Goal: Task Accomplishment & Management: Use online tool/utility

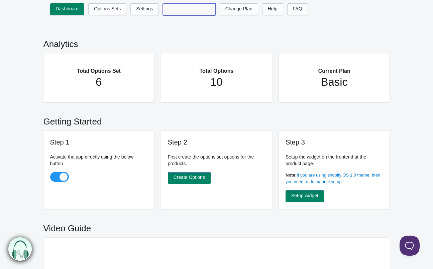
click at [192, 8] on link "Translate Language" at bounding box center [189, 9] width 53 height 12
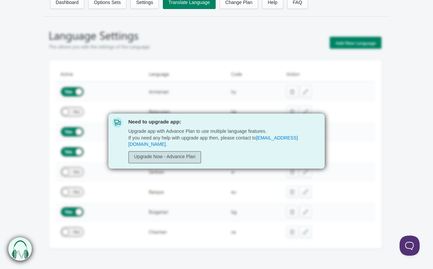
scroll to position [7, 0]
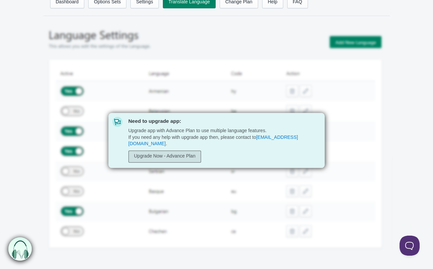
click at [162, 156] on link "Upgrade Now - Advance Plan" at bounding box center [164, 157] width 73 height 12
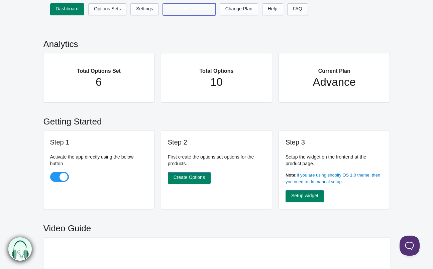
click at [194, 11] on link "Translate Language" at bounding box center [189, 9] width 53 height 12
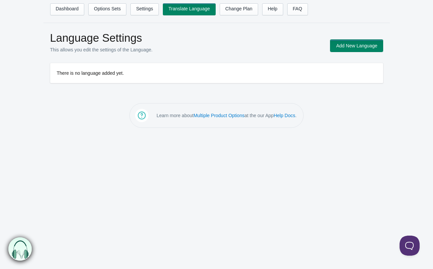
click at [346, 44] on button "Add New Language" at bounding box center [356, 46] width 52 height 12
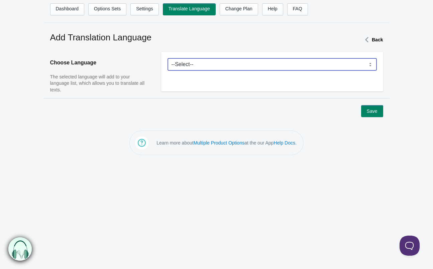
click at [369, 63] on select "--Select-- Afrikaans Akan Albanian Amharic Arabic Armenian Assamese Azerbaijani…" at bounding box center [272, 64] width 208 height 12
click at [221, 67] on select "--Select-- Afrikaans Akan Albanian Amharic Arabic Armenian Assamese Azerbaijani…" at bounding box center [272, 64] width 208 height 12
select select "de"
click at [168, 58] on select "--Select-- Afrikaans Akan Albanian Amharic Arabic Armenian Assamese Azerbaijani…" at bounding box center [272, 64] width 208 height 12
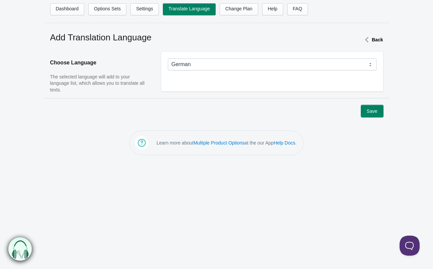
click at [374, 110] on button "Save" at bounding box center [372, 111] width 22 height 12
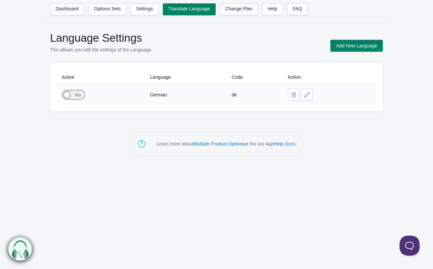
click at [78, 91] on span at bounding box center [62, 91] width 44 height 0
click at [0, 0] on input "checkbox" at bounding box center [0, 0] width 0 height 0
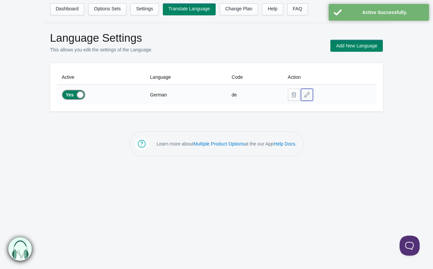
click at [308, 96] on button at bounding box center [307, 95] width 12 height 12
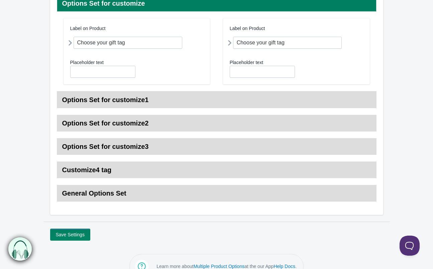
scroll to position [103, 0]
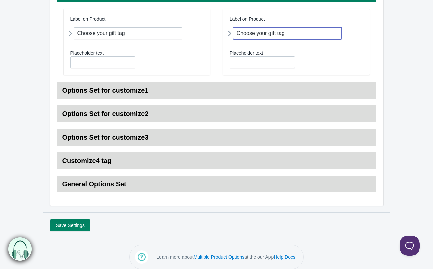
click at [302, 35] on input "Choose your gift tag" at bounding box center [287, 33] width 109 height 12
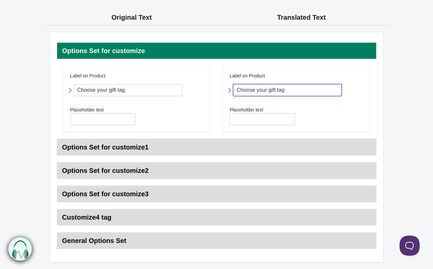
scroll to position [44, 0]
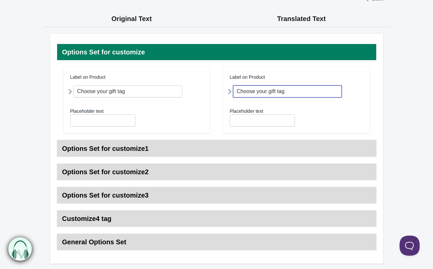
drag, startPoint x: 291, startPoint y: 90, endPoint x: 209, endPoint y: 78, distance: 82.6
click at [209, 78] on article "Label on Product Choose your gift tag Field Name choose your gift tag None" at bounding box center [216, 103] width 306 height 73
click at [268, 90] on input "Geschenkamhänger" at bounding box center [287, 92] width 109 height 12
type input "Geschenkanhänger"
click at [305, 110] on div "Placeholder text" at bounding box center [295, 117] width 133 height 19
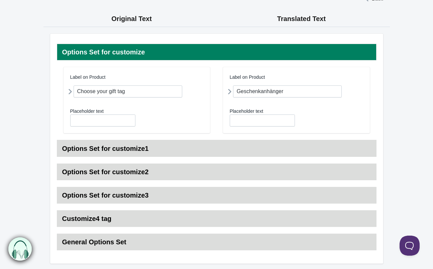
click at [135, 150] on h3 "Options Set for customize1" at bounding box center [216, 148] width 319 height 17
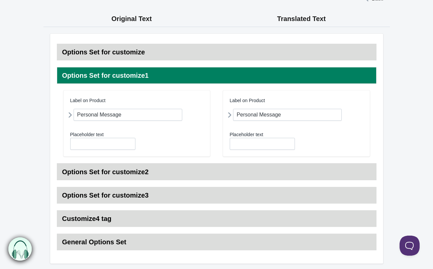
click at [125, 172] on h3 "Options Set for customize2" at bounding box center [216, 172] width 319 height 17
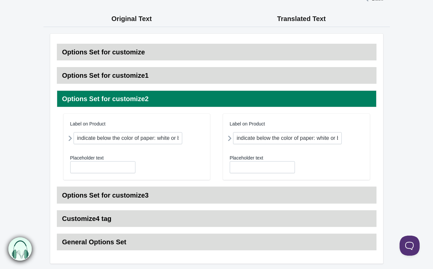
click at [117, 194] on h3 "Options Set for customize3" at bounding box center [216, 195] width 319 height 17
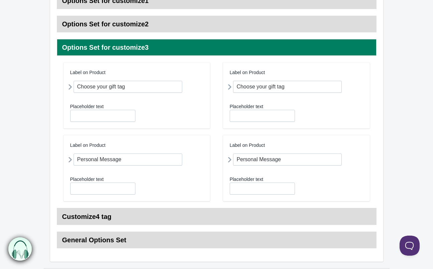
scroll to position [124, 0]
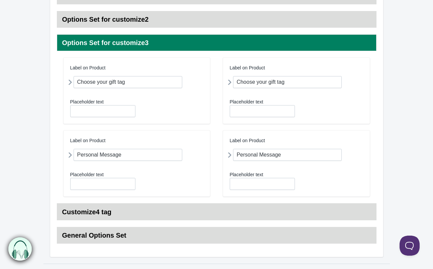
click at [110, 212] on h3 "Customize4 tag" at bounding box center [216, 212] width 319 height 17
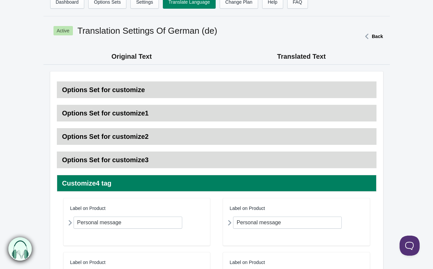
scroll to position [0, 0]
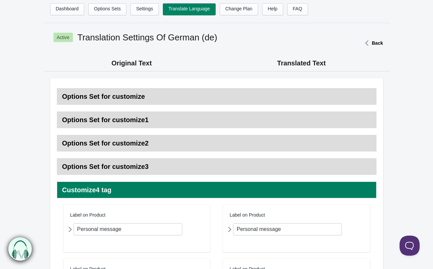
click at [121, 94] on h3 "Options Set for customize" at bounding box center [216, 96] width 319 height 17
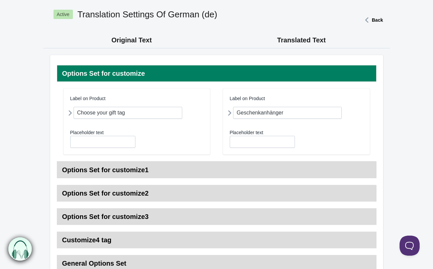
scroll to position [24, 0]
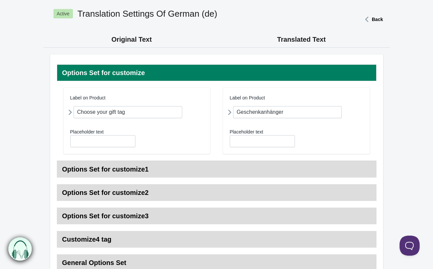
click at [112, 191] on h3 "Options Set for customize2" at bounding box center [216, 192] width 319 height 17
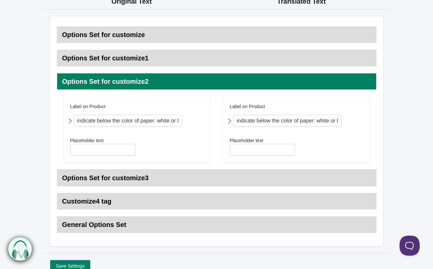
scroll to position [73, 0]
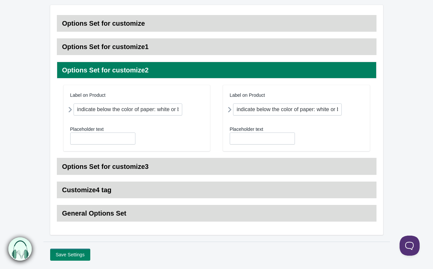
click at [117, 169] on h3 "Options Set for customize3" at bounding box center [216, 166] width 319 height 17
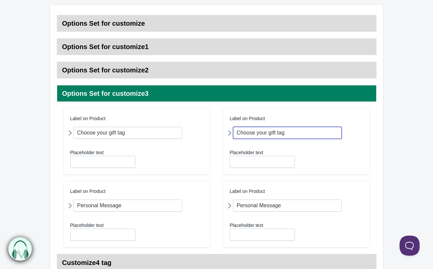
drag, startPoint x: 290, startPoint y: 132, endPoint x: 220, endPoint y: 127, distance: 69.7
click at [220, 127] on article "Label on Product Choose your gift tag Field Name choose-your-gift-tag None" at bounding box center [216, 145] width 306 height 73
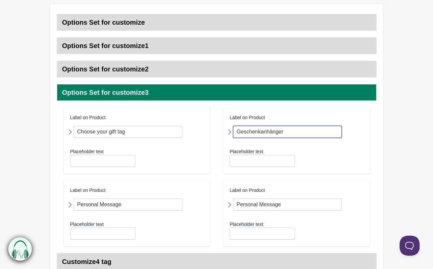
type input "Geschenkanhänger"
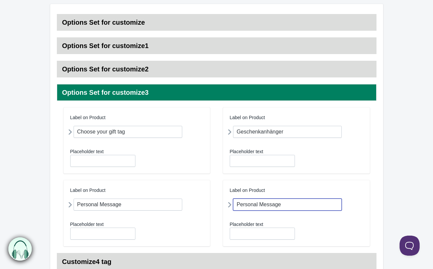
click at [281, 204] on input "Personal Message" at bounding box center [287, 205] width 109 height 12
drag, startPoint x: 281, startPoint y: 204, endPoint x: 220, endPoint y: 195, distance: 61.8
click at [220, 195] on article "Label on Product Personal Message Field Name personal-message Field Name" at bounding box center [216, 216] width 306 height 73
type input "Persönliche Nachricht"
click at [326, 226] on div "Placeholder text" at bounding box center [295, 230] width 133 height 19
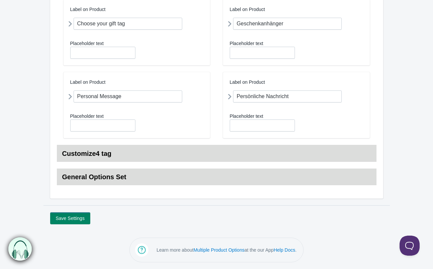
scroll to position [181, 0]
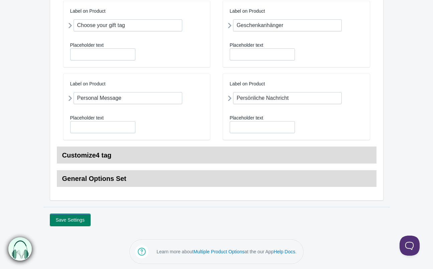
click at [65, 220] on button "Save Settings" at bounding box center [70, 220] width 40 height 12
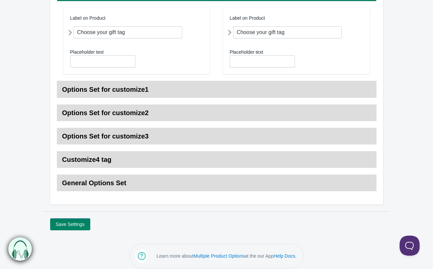
scroll to position [110, 0]
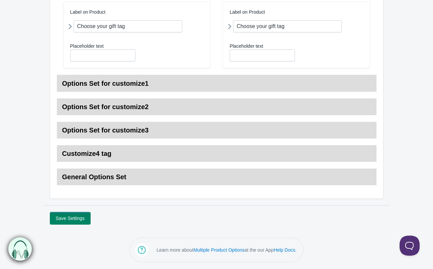
click at [87, 218] on button "Save Settings" at bounding box center [70, 218] width 40 height 12
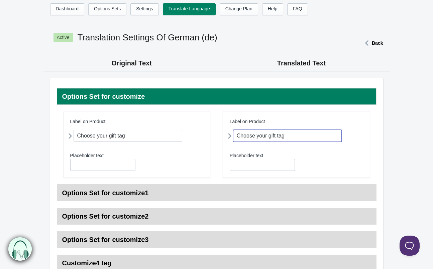
click at [295, 136] on input "Choose your gift tag" at bounding box center [287, 136] width 109 height 12
click at [158, 166] on div "Placeholder text" at bounding box center [136, 161] width 133 height 19
click at [291, 137] on input "Choose your gift tag" at bounding box center [287, 136] width 109 height 12
drag, startPoint x: 299, startPoint y: 136, endPoint x: 185, endPoint y: 133, distance: 113.3
click at [185, 133] on article "Label on Product Choose your gift tag Field Name choose your gift tag None" at bounding box center [216, 148] width 306 height 73
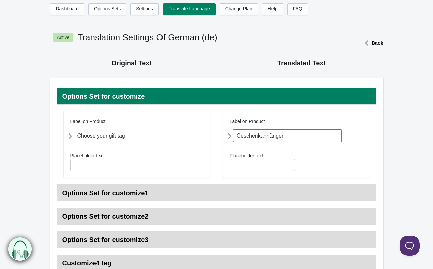
type input "Geschenkanhänger"
click at [315, 165] on div "Placeholder text" at bounding box center [295, 161] width 133 height 19
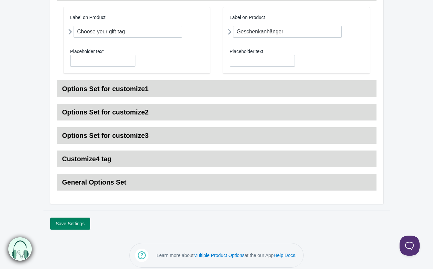
scroll to position [110, 0]
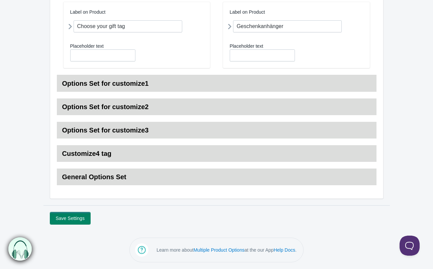
click at [77, 217] on button "Save Settings" at bounding box center [70, 218] width 40 height 12
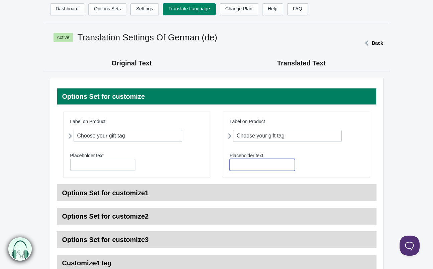
click at [268, 161] on input "text" at bounding box center [261, 165] width 65 height 12
click at [229, 135] on icon at bounding box center [229, 136] width 0 height 12
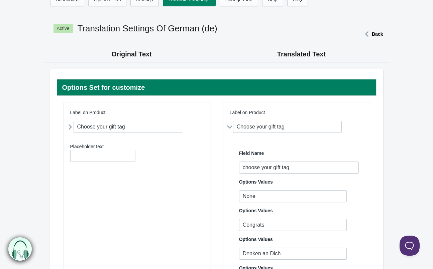
scroll to position [11, 0]
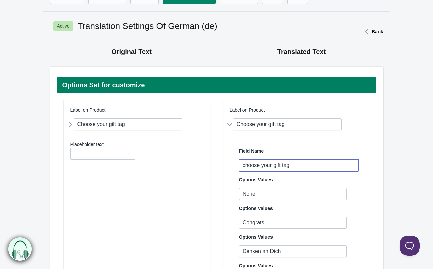
drag, startPoint x: 293, startPoint y: 166, endPoint x: 215, endPoint y: 166, distance: 77.8
click at [70, 125] on icon at bounding box center [70, 125] width 0 height 12
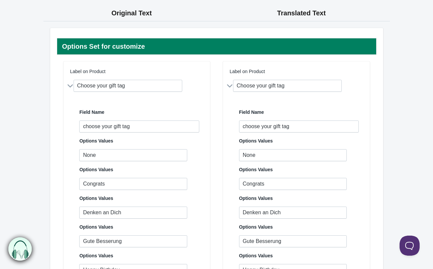
scroll to position [50, 0]
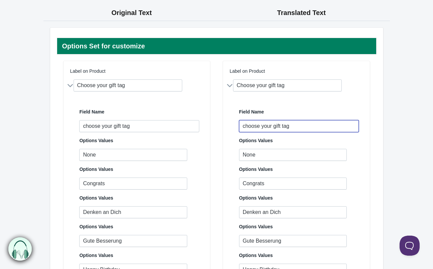
drag, startPoint x: 292, startPoint y: 126, endPoint x: 212, endPoint y: 123, distance: 79.2
click at [213, 123] on article "Label on Product Choose your gift tag Field Name choose your gift tag None" at bounding box center [216, 236] width 306 height 350
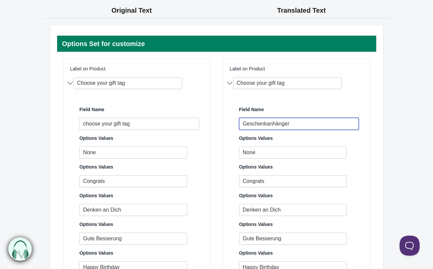
type input "Geschenkanhänger"
click at [226, 127] on div "Label on Product Choose your gift tag Field Name Geschenkanhänger Options Value…" at bounding box center [296, 230] width 147 height 343
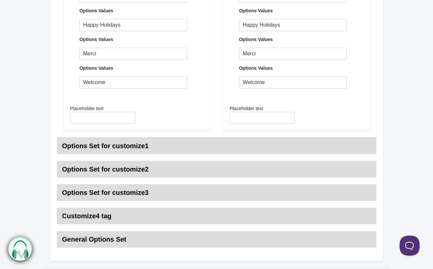
scroll to position [386, 0]
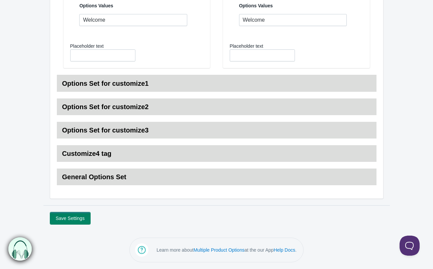
click at [65, 223] on button "Save Settings" at bounding box center [70, 218] width 40 height 12
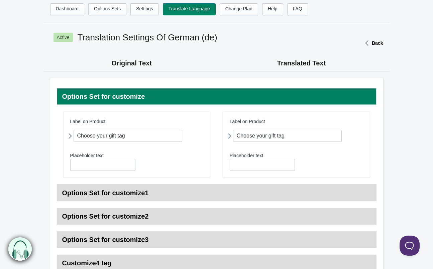
click at [229, 136] on icon at bounding box center [229, 136] width 0 height 12
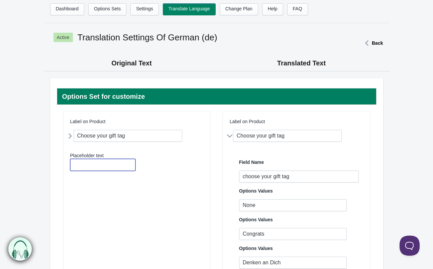
click at [94, 165] on input "text" at bounding box center [102, 165] width 65 height 12
click at [144, 7] on link "Settings" at bounding box center [144, 9] width 28 height 12
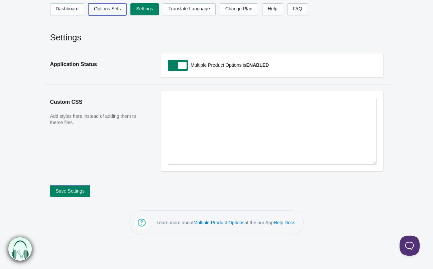
click at [120, 10] on link "Options Sets" at bounding box center [107, 9] width 38 height 12
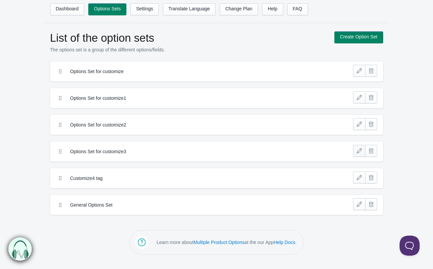
click at [357, 150] on link at bounding box center [359, 151] width 12 height 12
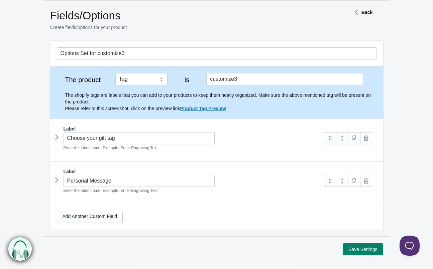
scroll to position [23, 0]
click at [357, 250] on button "Save Settings" at bounding box center [362, 249] width 40 height 12
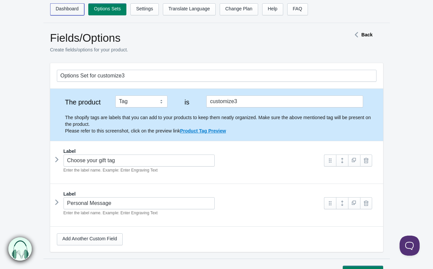
click at [75, 11] on link "Dashboard" at bounding box center [67, 9] width 34 height 12
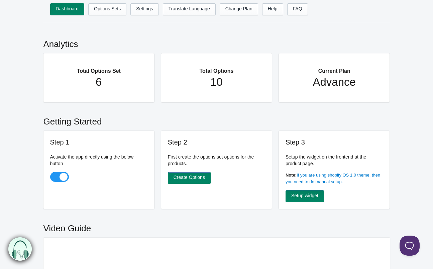
click at [323, 83] on h1 "Advance" at bounding box center [334, 81] width 84 height 13
click at [146, 11] on link "Settings" at bounding box center [144, 9] width 28 height 12
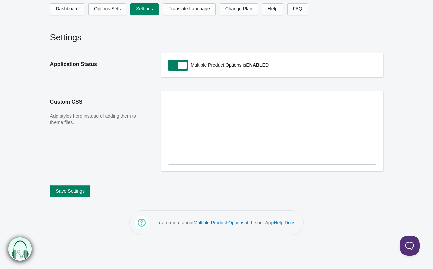
click at [20, 248] on img at bounding box center [19, 249] width 23 height 23
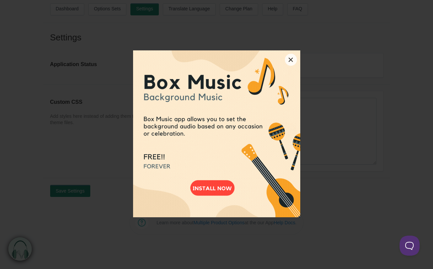
click at [288, 58] on button "×" at bounding box center [291, 60] width 12 height 12
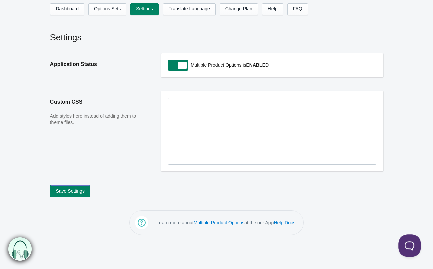
click at [409, 243] on button at bounding box center [408, 244] width 20 height 20
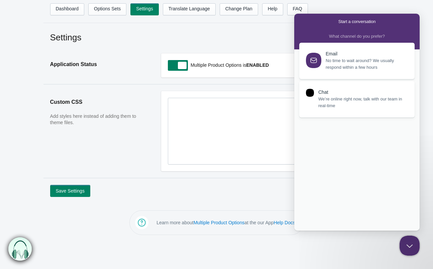
click at [350, 98] on span "We’re online right now, talk with our team in real-time" at bounding box center [362, 102] width 89 height 13
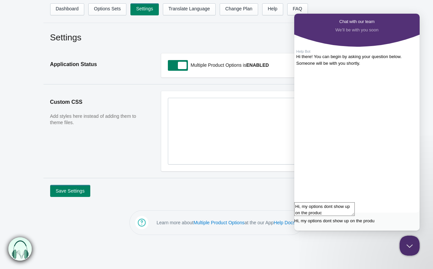
scroll to position [1, 0]
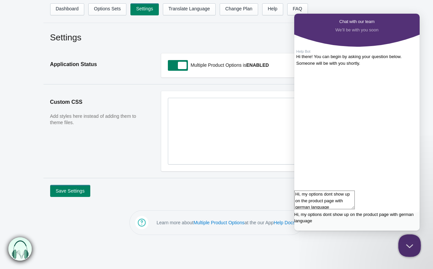
type textarea "Hi, my options dont show up on the product page with german language"
click at [408, 246] on button "Close Beacon popover" at bounding box center [408, 244] width 20 height 20
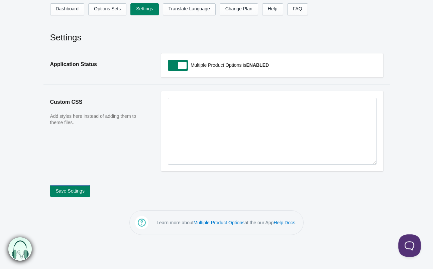
click at [412, 244] on button "Open Beacon popover" at bounding box center [408, 244] width 20 height 20
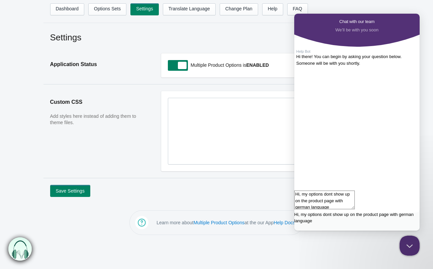
click at [354, 209] on textarea "Hi, my options dont show up on the product page with german language" at bounding box center [324, 200] width 60 height 19
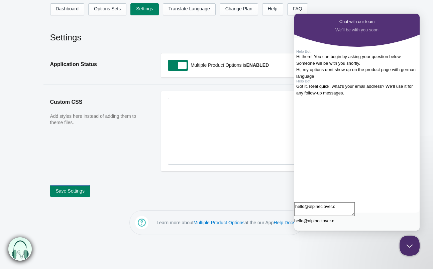
type textarea "hello@alpineclover.ch"
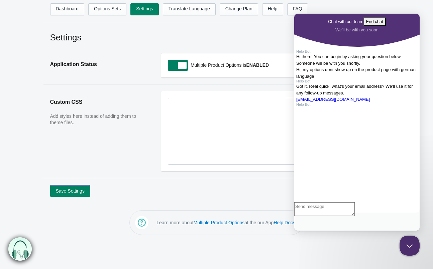
scroll to position [39, 0]
click at [324, 103] on div "hello@alpineclover.ch" at bounding box center [356, 99] width 121 height 7
click at [142, 36] on h2 "Settings" at bounding box center [216, 37] width 333 height 12
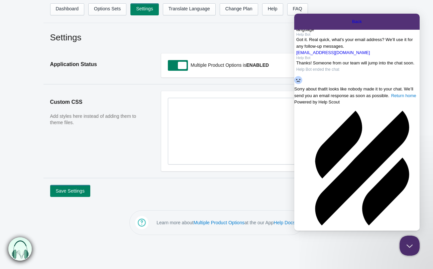
scroll to position [114, 0]
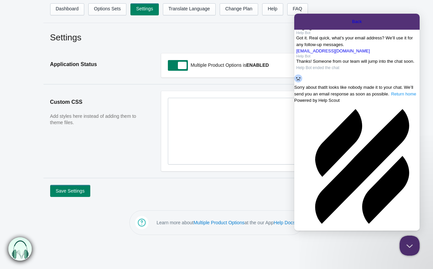
click at [391, 97] on span "Return home" at bounding box center [403, 94] width 25 height 5
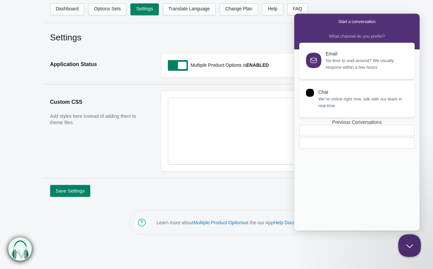
click at [408, 245] on button "Close Beacon popover" at bounding box center [408, 244] width 20 height 20
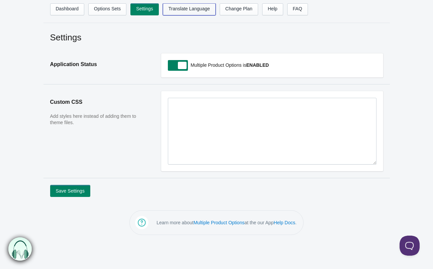
click at [202, 7] on link "Translate Language" at bounding box center [189, 9] width 53 height 12
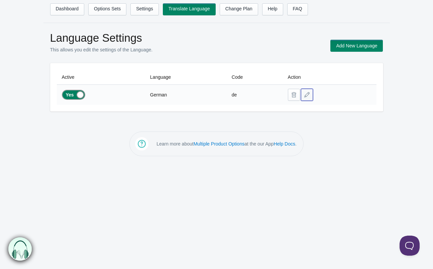
click at [307, 95] on button at bounding box center [307, 95] width 12 height 12
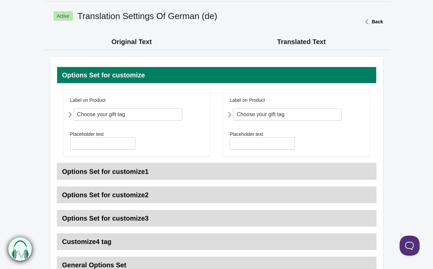
scroll to position [25, 0]
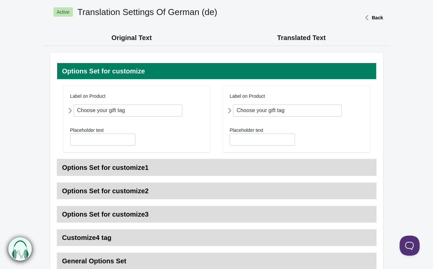
click at [229, 111] on icon at bounding box center [229, 111] width 0 height 12
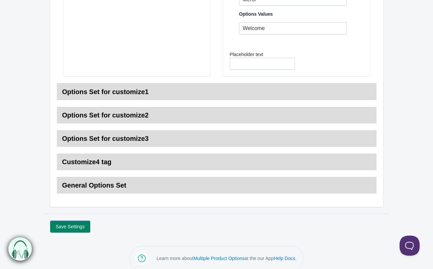
scroll to position [386, 0]
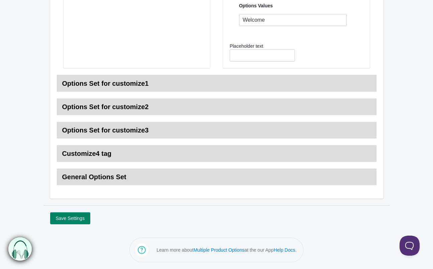
click at [97, 178] on h3 "General Options Set" at bounding box center [216, 177] width 319 height 17
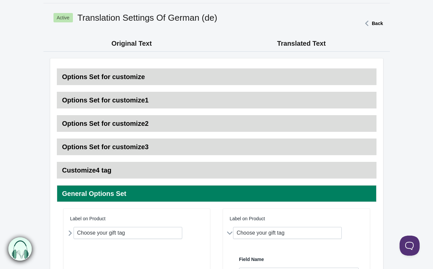
scroll to position [0, 0]
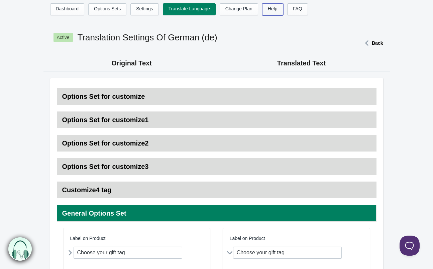
click at [277, 11] on link "Help" at bounding box center [272, 9] width 21 height 12
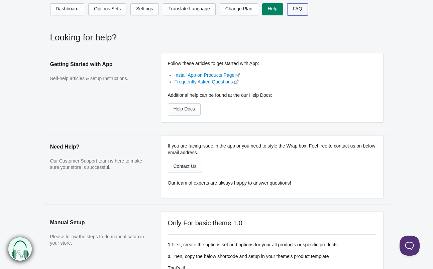
click at [302, 6] on link "FAQ" at bounding box center [297, 9] width 21 height 12
